Goal: Information Seeking & Learning: Learn about a topic

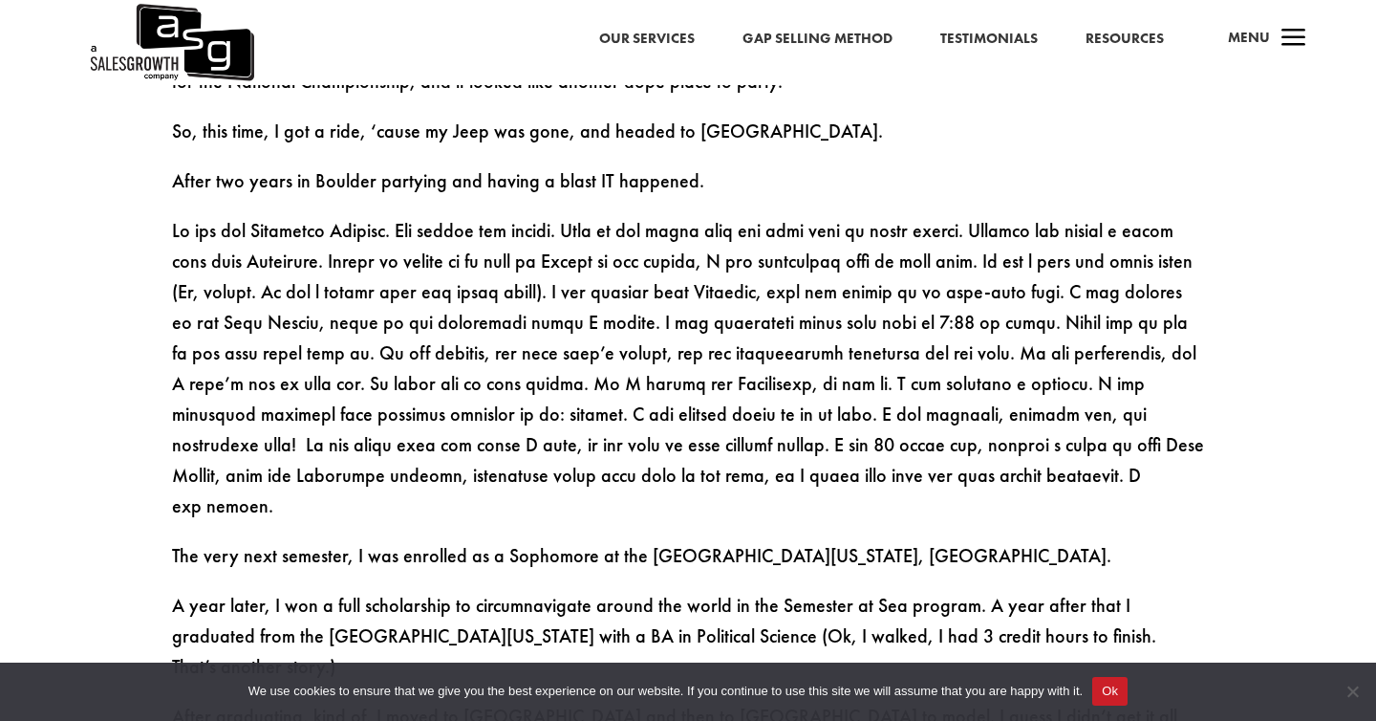
scroll to position [1630, 0]
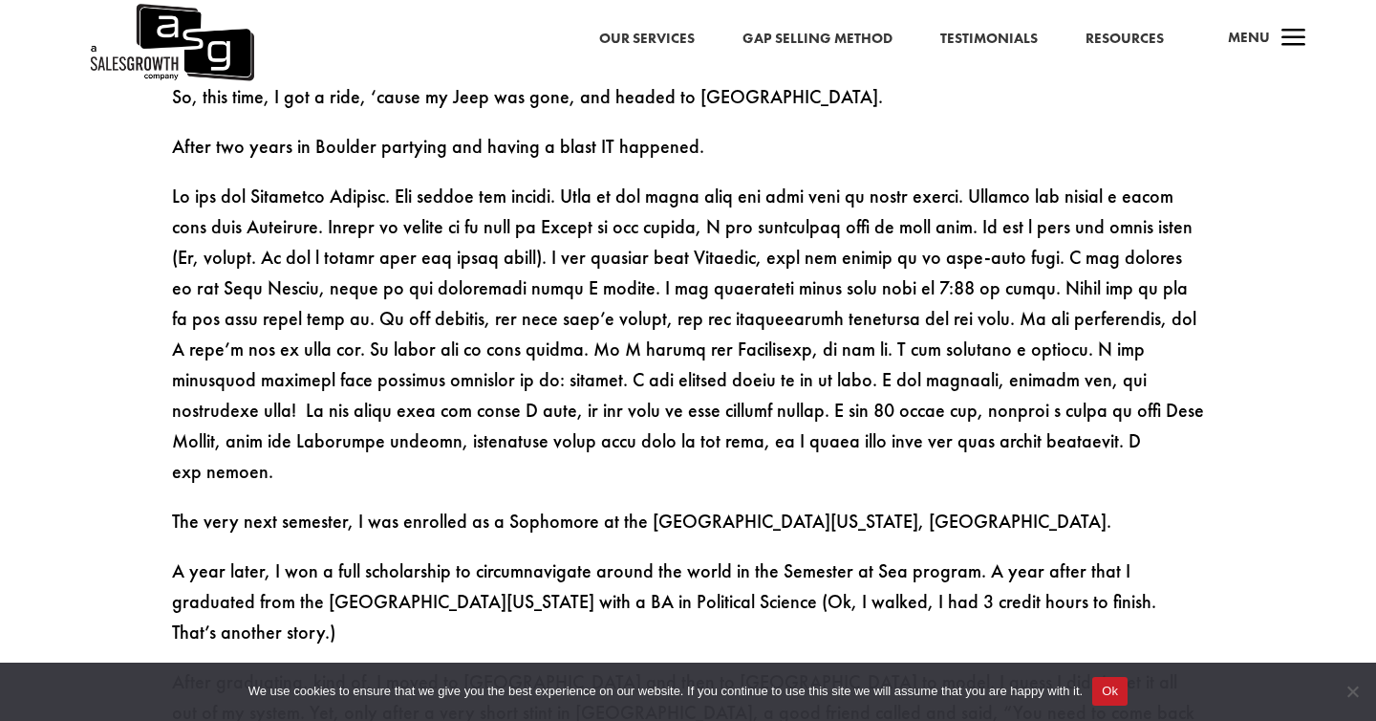
click at [678, 40] on link "Our Services" at bounding box center [647, 39] width 96 height 25
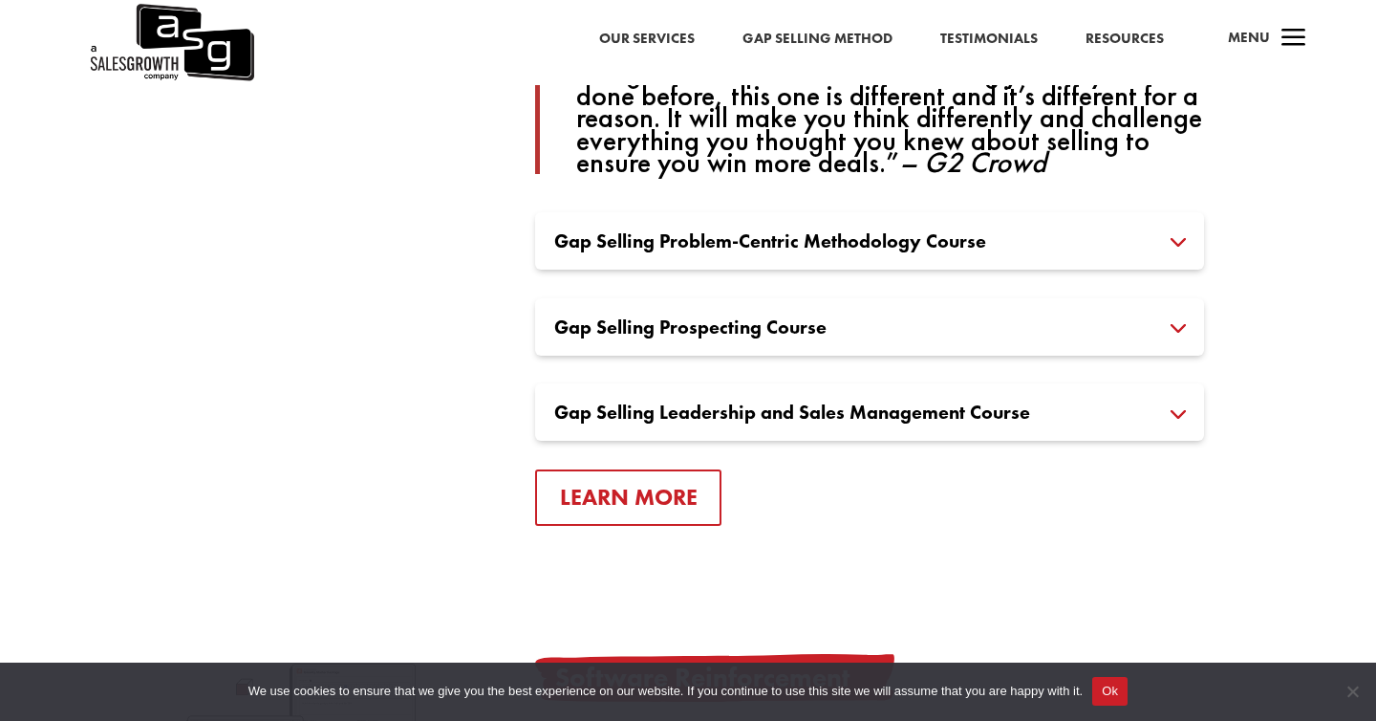
scroll to position [1505, 0]
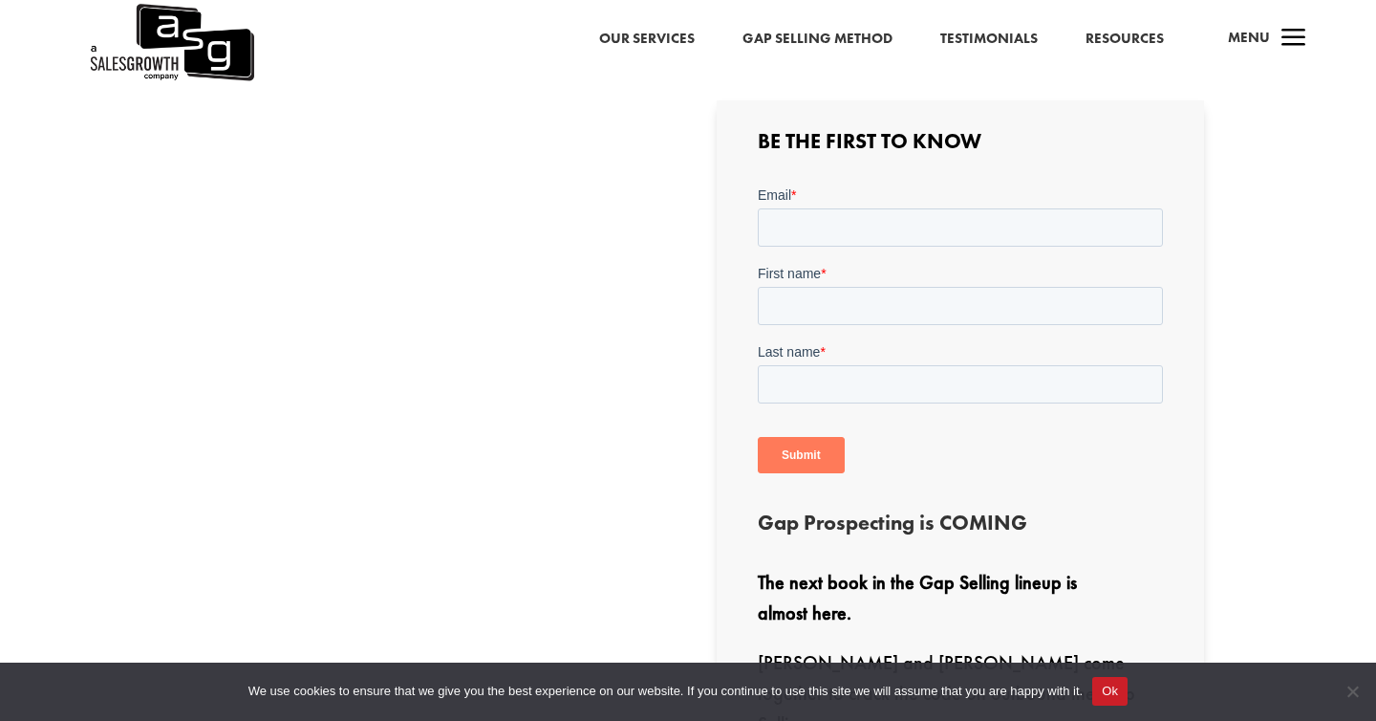
scroll to position [493, 0]
